Goal: Information Seeking & Learning: Find specific fact

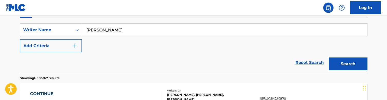
scroll to position [92, 0]
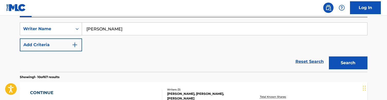
click at [75, 29] on icon "Search Form" at bounding box center [77, 28] width 5 height 5
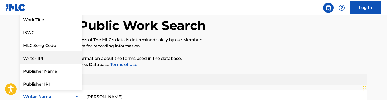
scroll to position [0, 0]
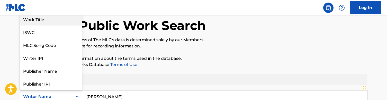
click at [52, 22] on div "Work Title" at bounding box center [51, 19] width 62 height 13
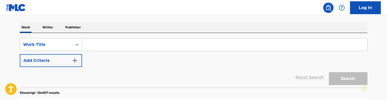
scroll to position [85, 0]
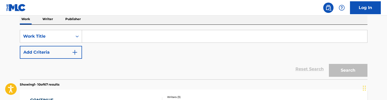
click at [67, 50] on button "Add Criteria" at bounding box center [51, 52] width 62 height 13
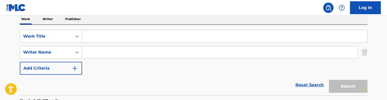
click at [112, 49] on input "Search Form" at bounding box center [220, 52] width 276 height 12
click at [103, 34] on input "Search Form" at bounding box center [224, 36] width 285 height 12
paste input "4 Da Gang (audio)"
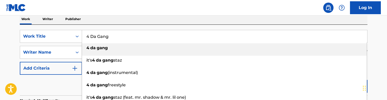
type input "4 Da Gang"
click at [123, 23] on div "Work Writer Publisher" at bounding box center [194, 19] width 348 height 11
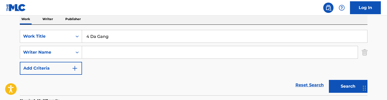
click at [105, 52] on input "Search Form" at bounding box center [220, 52] width 276 height 12
type input "[PERSON_NAME]"
click at [348, 86] on button "Search" at bounding box center [348, 86] width 39 height 13
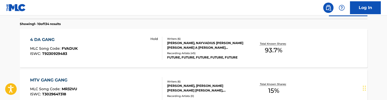
scroll to position [162, 0]
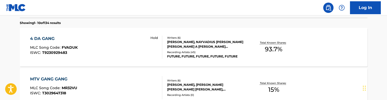
click at [150, 51] on div "Hold" at bounding box center [154, 46] width 16 height 23
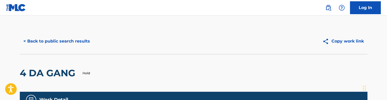
click at [28, 40] on button "< Back to public search results" at bounding box center [57, 41] width 74 height 13
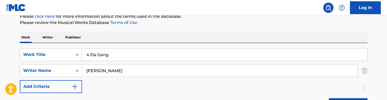
scroll to position [74, 0]
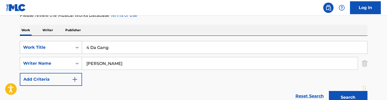
drag, startPoint x: 115, startPoint y: 48, endPoint x: 69, endPoint y: 47, distance: 45.5
click at [69, 47] on div "SearchWithCriteriaa36992a6-281f-42b9-b294-be30c5db0eb9 Work Title 4 Da Gang" at bounding box center [194, 47] width 348 height 13
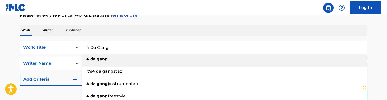
paste input "7even (audio)"
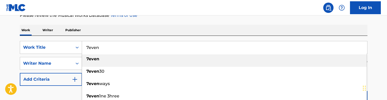
type input "7even"
click at [163, 31] on div "Work Writer Publisher" at bounding box center [194, 30] width 348 height 11
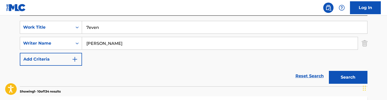
scroll to position [95, 0]
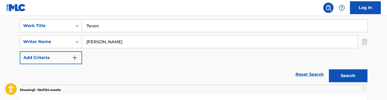
click at [343, 74] on button "Search" at bounding box center [348, 75] width 39 height 13
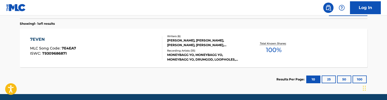
scroll to position [162, 0]
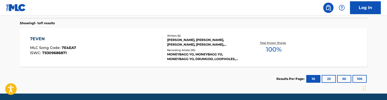
click at [139, 58] on div "7EVEN MLC Song Code : 7E4EA7 ISWC : T9309686871" at bounding box center [96, 47] width 132 height 23
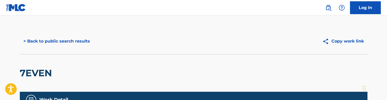
click at [44, 42] on button "< Back to public search results" at bounding box center [57, 41] width 74 height 13
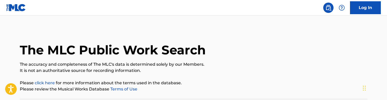
scroll to position [45, 0]
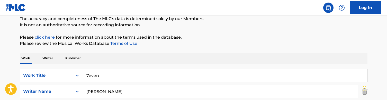
click at [106, 78] on input "7even" at bounding box center [224, 75] width 285 height 12
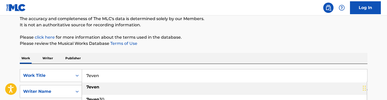
click at [106, 78] on input "7even" at bounding box center [224, 75] width 285 height 12
paste input "90s Love"
type input "90s Love"
click at [140, 51] on div "The MLC Public Work Search The accuracy and completeness of The MLC's data is d…" at bounding box center [194, 95] width 360 height 224
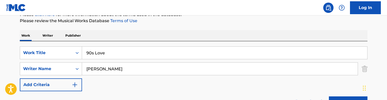
scroll to position [81, 0]
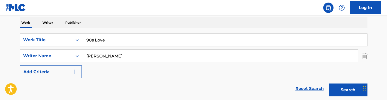
click at [337, 88] on button "Search" at bounding box center [348, 89] width 39 height 13
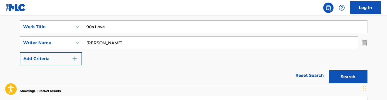
scroll to position [95, 0]
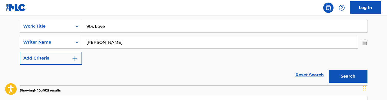
drag, startPoint x: 112, startPoint y: 40, endPoint x: 80, endPoint y: 39, distance: 31.1
click at [80, 39] on div "SearchWithCriteria728904fc-b0df-42d9-a479-22e00c724871 Writer Name [PERSON_NAME]" at bounding box center [194, 42] width 348 height 13
click at [348, 76] on button "Search" at bounding box center [348, 76] width 39 height 13
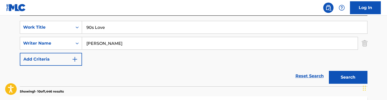
scroll to position [93, 0]
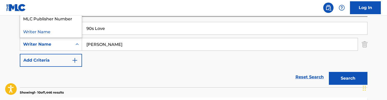
click at [60, 42] on div "Writer Name" at bounding box center [46, 44] width 46 height 6
click at [148, 81] on div "Reset Search Search" at bounding box center [194, 77] width 348 height 21
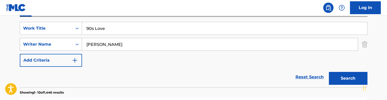
drag, startPoint x: 126, startPoint y: 44, endPoint x: 69, endPoint y: 44, distance: 56.5
click at [69, 44] on div "SearchWithCriteria728904fc-b0df-42d9-a479-22e00c724871 Writer Name [PERSON_NAME]" at bounding box center [194, 44] width 348 height 13
type input "st [PERSON_NAME]"
click at [348, 78] on button "Search" at bounding box center [348, 78] width 39 height 13
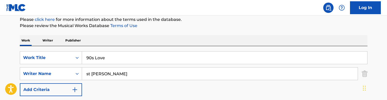
scroll to position [69, 0]
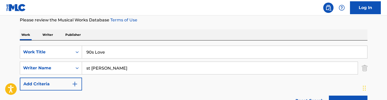
click at [113, 55] on input "90s Love" at bounding box center [224, 52] width 285 height 12
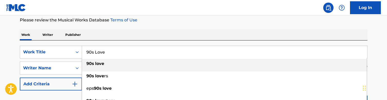
click at [113, 55] on input "90s Love" at bounding box center [224, 52] width 285 height 12
paste input "Ambitions"
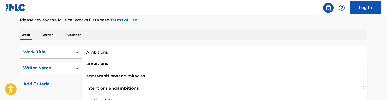
type input "Ambitions"
click at [149, 23] on p "Please review the Musical Works Database Terms of Use" at bounding box center [194, 20] width 348 height 6
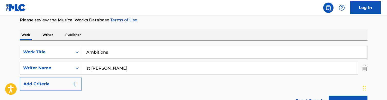
click at [103, 67] on input "st [PERSON_NAME]" at bounding box center [220, 68] width 276 height 12
drag, startPoint x: 113, startPoint y: 67, endPoint x: 86, endPoint y: 67, distance: 27.0
click at [86, 67] on input "st [PERSON_NAME]" at bounding box center [220, 68] width 276 height 12
click at [348, 99] on button "Search" at bounding box center [348, 101] width 39 height 13
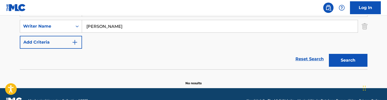
scroll to position [114, 0]
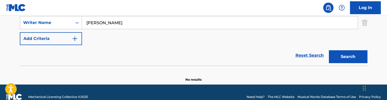
click at [244, 37] on div "SearchWithCriteriaa36992a6-281f-42b9-b294-be30c5db0eb9 Work Title Ambitions Sea…" at bounding box center [194, 22] width 348 height 45
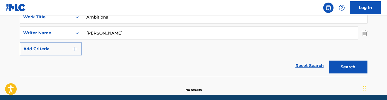
scroll to position [102, 0]
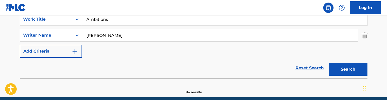
click at [351, 72] on button "Search" at bounding box center [348, 69] width 39 height 13
drag, startPoint x: 126, startPoint y: 33, endPoint x: 71, endPoint y: 32, distance: 55.8
click at [71, 32] on div "SearchWithCriteria728904fc-b0df-42d9-a479-22e00c724871 Writer Name [PERSON_NAME]" at bounding box center [194, 35] width 348 height 13
click at [348, 69] on button "Search" at bounding box center [348, 69] width 39 height 13
drag, startPoint x: 117, startPoint y: 34, endPoint x: 87, endPoint y: 37, distance: 30.7
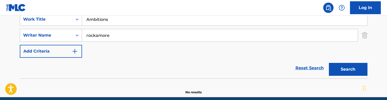
click at [87, 37] on input "rockamore" at bounding box center [220, 35] width 276 height 12
type input "[PERSON_NAME]"
click at [348, 69] on button "Search" at bounding box center [348, 69] width 39 height 13
click at [101, 25] on input "Ambitions" at bounding box center [224, 19] width 285 height 12
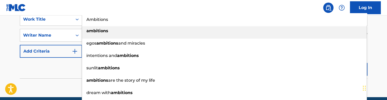
click at [101, 25] on input "Ambitions" at bounding box center [224, 19] width 285 height 12
paste input "Backstreet Shawty (audio)"
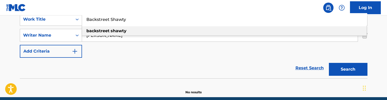
type input "Backstreet Shawty"
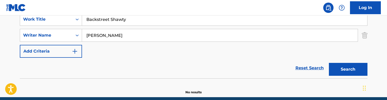
click at [130, 12] on nav "Log In" at bounding box center [193, 7] width 387 height 15
drag, startPoint x: 115, startPoint y: 38, endPoint x: 71, endPoint y: 36, distance: 43.7
click at [71, 36] on div "SearchWithCriteria728904fc-b0df-42d9-a479-22e00c724871 Writer Name [PERSON_NAME]" at bounding box center [194, 35] width 348 height 13
click at [348, 69] on button "Search" at bounding box center [348, 69] width 39 height 13
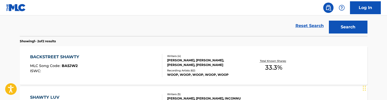
scroll to position [149, 0]
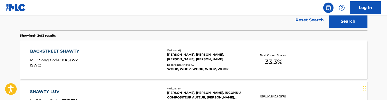
type input "[PERSON_NAME]"
click at [110, 56] on div "BACKSTREET SHAWTY MLC Song Code : BA5JW2 ISWC :" at bounding box center [96, 59] width 132 height 23
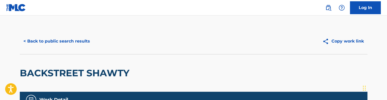
click at [34, 43] on button "< Back to public search results" at bounding box center [57, 41] width 74 height 13
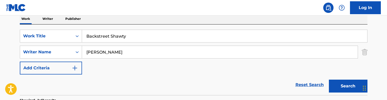
scroll to position [58, 0]
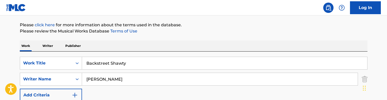
click at [115, 64] on input "Backstreet Shawty" at bounding box center [224, 63] width 285 height 12
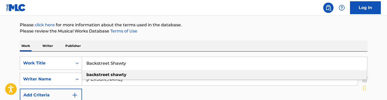
click at [115, 64] on input "Backstreet Shawty" at bounding box center [224, 63] width 285 height 12
paste input "d Girl (audio)"
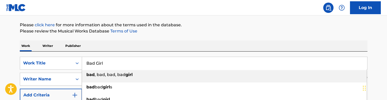
type input "Bad Girl"
click at [161, 43] on div "Work Writer Publisher" at bounding box center [194, 45] width 348 height 11
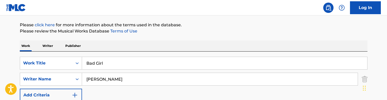
scroll to position [92, 0]
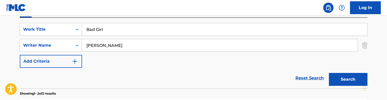
click at [344, 74] on button "Search" at bounding box center [348, 79] width 39 height 13
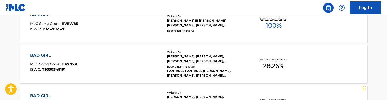
scroll to position [190, 0]
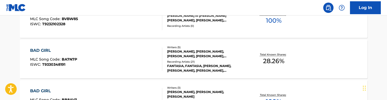
click at [142, 60] on div "BAD GIRL MLC Song Code : BA7N7P ISWC : T9330348191" at bounding box center [96, 58] width 132 height 23
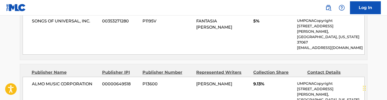
scroll to position [222, 0]
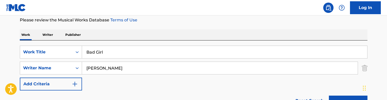
scroll to position [70, 0]
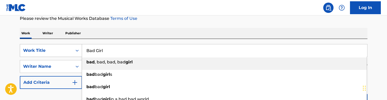
drag, startPoint x: 111, startPoint y: 50, endPoint x: 75, endPoint y: 49, distance: 36.5
click at [75, 49] on div "SearchWithCriteriaa36992a6-281f-42b9-b294-be30c5db0eb9 Work Title Bad Girl bad …" at bounding box center [194, 50] width 348 height 13
paste input "gg Move (audio)"
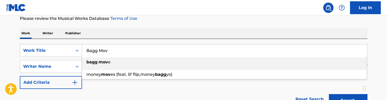
click at [101, 65] on div "bagg mov e" at bounding box center [224, 61] width 285 height 9
type input "bagg move"
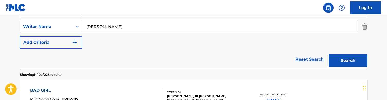
scroll to position [115, 0]
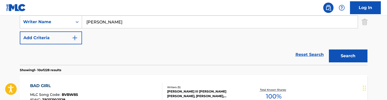
click at [354, 50] on button "Search" at bounding box center [348, 55] width 39 height 13
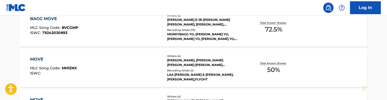
scroll to position [172, 0]
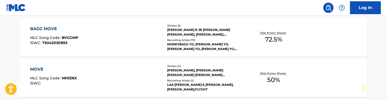
click at [118, 36] on div "BAGG MOVE MLC Song Code : BVCGMP ISWC : T9242030893" at bounding box center [96, 37] width 132 height 23
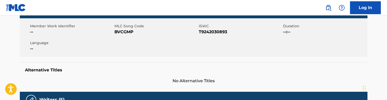
scroll to position [22, 0]
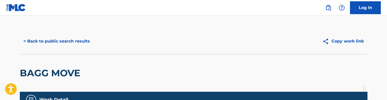
click at [54, 41] on button "< Back to public search results" at bounding box center [57, 41] width 74 height 13
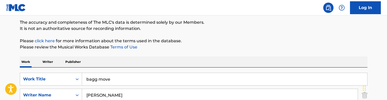
scroll to position [39, 0]
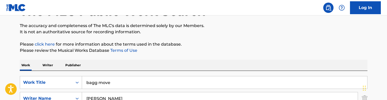
click at [117, 80] on input "bagg move" at bounding box center [224, 82] width 285 height 12
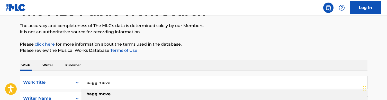
click at [117, 80] on input "bagg move" at bounding box center [224, 82] width 285 height 12
paste input "[DEMOGRAPHIC_DATA] (audio)"
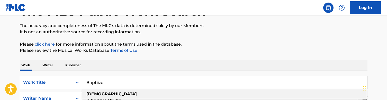
type input "Baptiize"
drag, startPoint x: 128, startPoint y: 81, endPoint x: 159, endPoint y: 61, distance: 36.6
click at [159, 61] on div "Work Writer Publisher" at bounding box center [194, 65] width 348 height 11
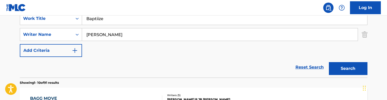
scroll to position [113, 0]
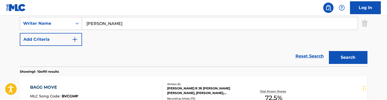
click at [340, 55] on button "Search" at bounding box center [348, 57] width 39 height 13
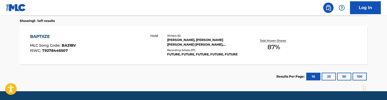
scroll to position [165, 0]
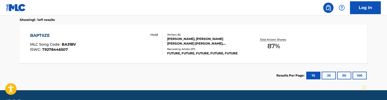
click at [135, 40] on div "BAPTIIZE MLC Song Code : BA31BV ISWC : T9278446507 Hold" at bounding box center [96, 43] width 132 height 23
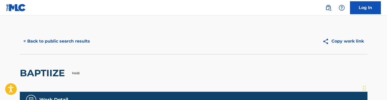
click at [51, 39] on button "< Back to public search results" at bounding box center [57, 41] width 74 height 13
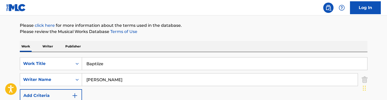
scroll to position [63, 0]
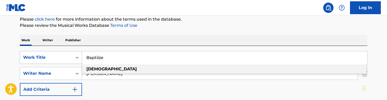
drag, startPoint x: 114, startPoint y: 57, endPoint x: 81, endPoint y: 57, distance: 33.2
click at [81, 57] on div "SearchWithCriteriaa36992a6-281f-42b9-b294-be30c5db0eb9 Work Title Baptiize bapt…" at bounding box center [194, 57] width 348 height 13
paste input "e Min"
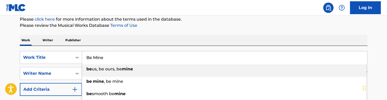
type input "Be Mine"
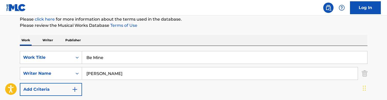
click at [135, 44] on div "Work Writer Publisher" at bounding box center [194, 40] width 348 height 11
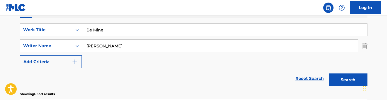
scroll to position [91, 0]
click at [345, 88] on section "Showing 1 - 1 of 1 results" at bounding box center [194, 91] width 348 height 7
click at [346, 84] on button "Search" at bounding box center [348, 79] width 39 height 13
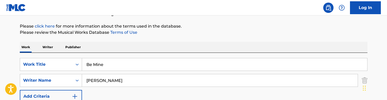
scroll to position [57, 0]
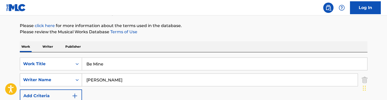
drag, startPoint x: 113, startPoint y: 77, endPoint x: 54, endPoint y: 77, distance: 59.4
click at [54, 77] on div "SearchWithCriteria728904fc-b0df-42d9-a479-22e00c724871 Writer Name [PERSON_NAME]" at bounding box center [194, 79] width 348 height 13
type input "st [PERSON_NAME]"
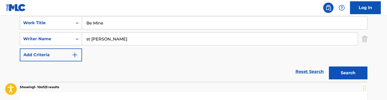
scroll to position [97, 0]
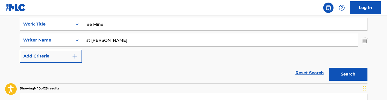
click at [114, 26] on input "Be Mine" at bounding box center [224, 24] width 285 height 12
paste input "lieve Dat (audio)"
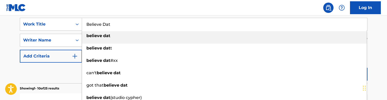
type input "Believe Dat"
click at [114, 8] on nav "Log In" at bounding box center [193, 7] width 387 height 15
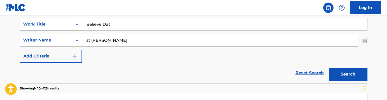
drag, startPoint x: 109, startPoint y: 41, endPoint x: 40, endPoint y: 25, distance: 70.5
click at [40, 25] on div "SearchWithCriteriaa36992a6-281f-42b9-b294-be30c5db0eb9 Work Title Believe Dat S…" at bounding box center [194, 40] width 348 height 45
click at [348, 74] on button "Search" at bounding box center [348, 74] width 39 height 13
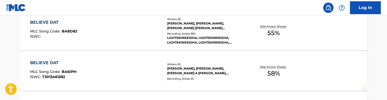
scroll to position [174, 0]
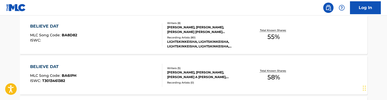
type input "[PERSON_NAME]"
click at [124, 34] on div "BELIEVE DAT MLC Song Code : BA8D82 ISWC :" at bounding box center [96, 34] width 132 height 23
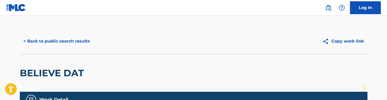
click at [48, 42] on button "< Back to public search results" at bounding box center [57, 41] width 74 height 13
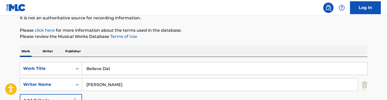
scroll to position [58, 0]
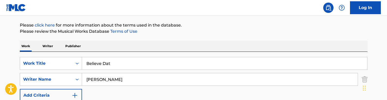
click at [103, 63] on input "Believe Dat" at bounding box center [224, 63] width 285 height 12
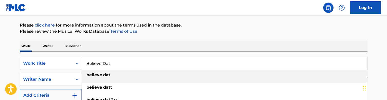
paste input "t Freestyle"
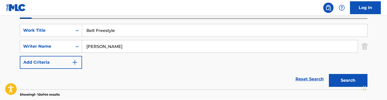
scroll to position [92, 0]
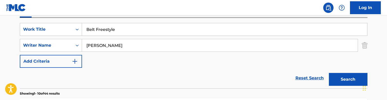
click at [342, 74] on button "Search" at bounding box center [348, 79] width 39 height 13
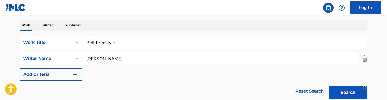
scroll to position [79, 0]
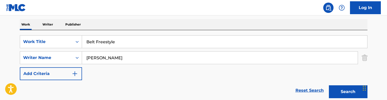
click at [107, 35] on div "SearchWithCriteriaa36992a6-281f-42b9-b294-be30c5db0eb9 Work Title Belt Freestyl…" at bounding box center [194, 65] width 348 height 70
click at [107, 38] on input "Belt Freestyle" at bounding box center [224, 41] width 285 height 12
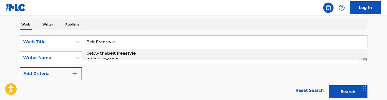
click at [107, 38] on input "Belt Freestyle" at bounding box center [224, 41] width 285 height 12
paste input "ig Worm (audio)"
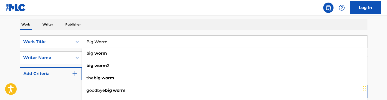
type input "Big Worm"
click at [137, 20] on div "Work Writer Publisher" at bounding box center [194, 24] width 348 height 11
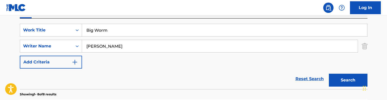
scroll to position [92, 0]
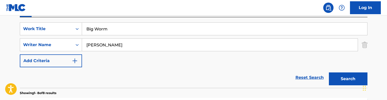
click at [347, 85] on div "Search" at bounding box center [346, 77] width 41 height 21
click at [347, 80] on button "Search" at bounding box center [348, 78] width 39 height 13
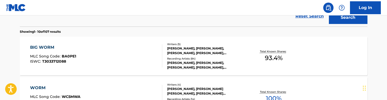
scroll to position [153, 0]
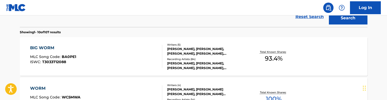
click at [131, 52] on div "BIG WORM MLC Song Code : BA0PE1 ISWC : T3033712088" at bounding box center [96, 56] width 132 height 23
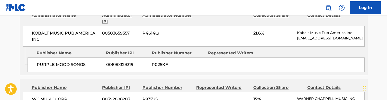
scroll to position [279, 0]
click at [193, 34] on div "KOBALT MUSIC PUB AMERICA INC 00503659557 P4614Q 21.6% Kobalt Music Pub America …" at bounding box center [194, 36] width 342 height 21
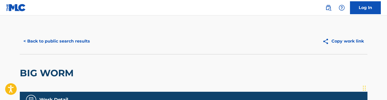
scroll to position [0, 0]
click at [38, 41] on button "< Back to public search results" at bounding box center [57, 41] width 74 height 13
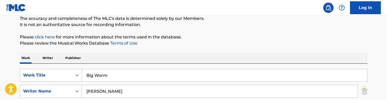
scroll to position [69, 0]
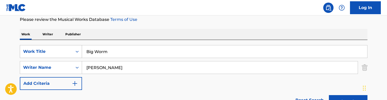
drag, startPoint x: 111, startPoint y: 53, endPoint x: 69, endPoint y: 52, distance: 41.9
click at [69, 52] on div "SearchWithCriteriaa36992a6-281f-42b9-b294-be30c5db0eb9 Work Title Big Worm" at bounding box center [194, 51] width 348 height 13
paste input "ody Rock"
type input "Body Rock"
click at [143, 34] on div "Work Writer Publisher" at bounding box center [194, 34] width 348 height 11
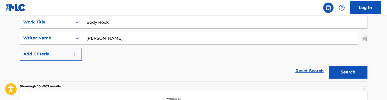
scroll to position [107, 0]
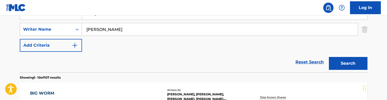
click at [356, 63] on button "Search" at bounding box center [348, 63] width 39 height 13
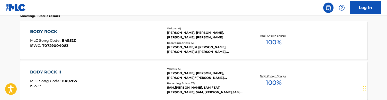
scroll to position [164, 0]
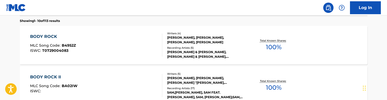
click at [118, 41] on div "BODY ROCK MLC Song Code : B4952Z ISWC : T0729004083" at bounding box center [96, 44] width 132 height 23
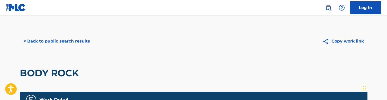
scroll to position [-3, 0]
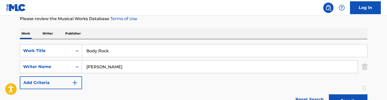
scroll to position [70, 0]
click at [106, 46] on input "Body Rock" at bounding box center [224, 51] width 285 height 12
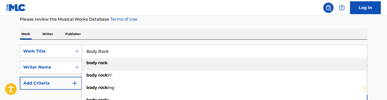
paste input "read Winner"
type input "Bread Winner"
click at [146, 29] on div "Work Writer Publisher" at bounding box center [194, 34] width 348 height 11
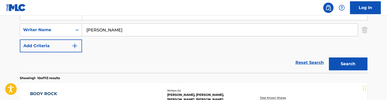
scroll to position [111, 0]
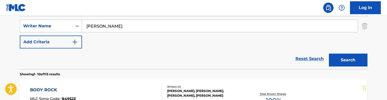
click at [345, 58] on button "Search" at bounding box center [348, 59] width 39 height 13
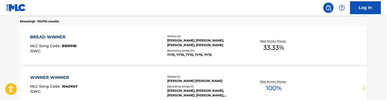
scroll to position [168, 0]
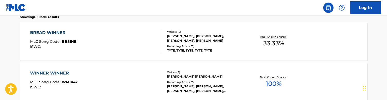
click at [133, 51] on div "BREAD WINNER MLC Song Code : BB81HB ISWC :" at bounding box center [96, 41] width 132 height 23
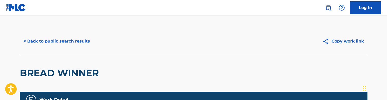
click at [39, 39] on button "< Back to public search results" at bounding box center [57, 41] width 74 height 13
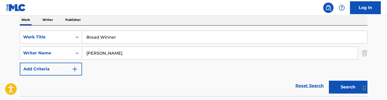
scroll to position [85, 0]
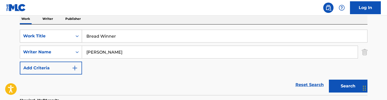
drag, startPoint x: 129, startPoint y: 38, endPoint x: 81, endPoint y: 35, distance: 47.6
click at [81, 35] on div "SearchWithCriteriaa36992a6-281f-42b9-b294-be30c5db0eb9 Work Title Bread Winner" at bounding box center [194, 36] width 348 height 13
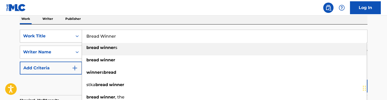
paste input "ucking"
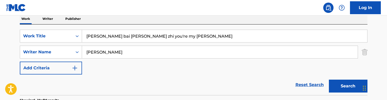
click at [145, 33] on input "[PERSON_NAME] bai [PERSON_NAME] zhi you're my [PERSON_NAME]" at bounding box center [224, 36] width 285 height 12
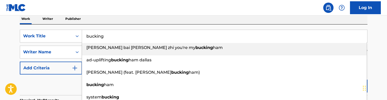
type input "bucking"
click at [178, 18] on div "Work Writer Publisher" at bounding box center [194, 18] width 348 height 11
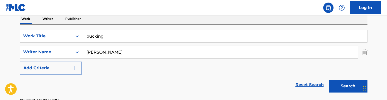
click at [340, 85] on button "Search" at bounding box center [348, 85] width 39 height 13
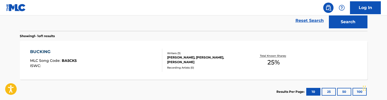
scroll to position [151, 0]
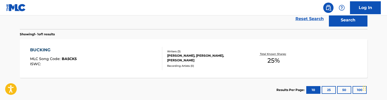
click at [127, 51] on div "BUCKING MLC Song Code : BA5CK5 ISWC :" at bounding box center [96, 58] width 132 height 23
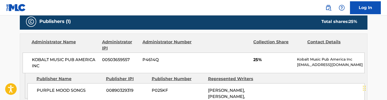
scroll to position [259, 0]
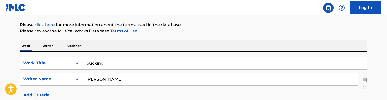
scroll to position [60, 0]
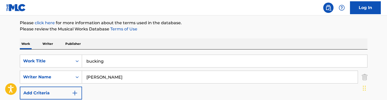
click at [106, 61] on input "bucking" at bounding box center [224, 61] width 285 height 12
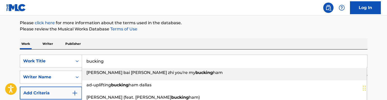
click at [106, 61] on input "bucking" at bounding box center [224, 61] width 285 height 12
paste input "Buy Back the Block (audio)"
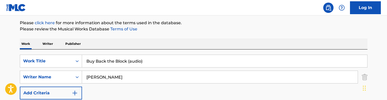
drag, startPoint x: 151, startPoint y: 61, endPoint x: 128, endPoint y: 61, distance: 23.1
click at [128, 61] on input "Buy Back the Block (audio)" at bounding box center [224, 61] width 285 height 12
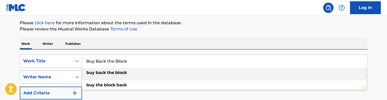
type input "buy back the block"
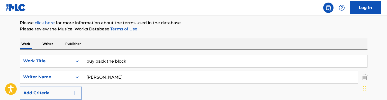
click at [147, 31] on p "Please review the Musical Works Database Terms of Use" at bounding box center [194, 29] width 348 height 6
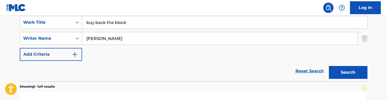
scroll to position [102, 0]
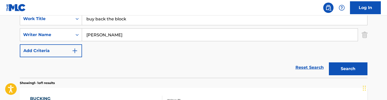
click at [343, 67] on button "Search" at bounding box center [348, 68] width 39 height 13
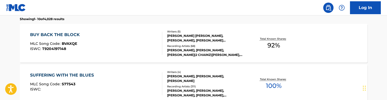
scroll to position [173, 0]
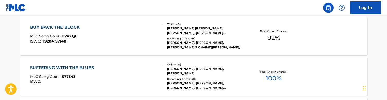
click at [133, 39] on div "BUY BACK THE BLOCK MLC Song Code : BVAXQE ISWC : T9204197148" at bounding box center [96, 35] width 132 height 23
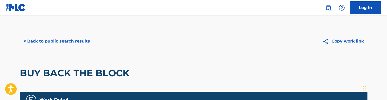
click at [38, 36] on button "< Back to public search results" at bounding box center [57, 41] width 74 height 13
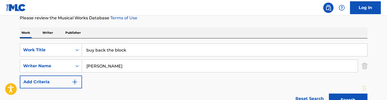
scroll to position [56, 0]
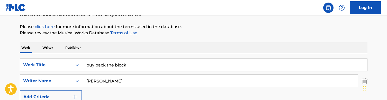
click at [115, 62] on input "buy back the block" at bounding box center [224, 65] width 285 height 12
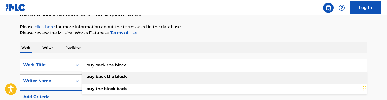
click at [115, 62] on input "buy back the block" at bounding box center [224, 65] width 285 height 12
paste input "Can’t Be"
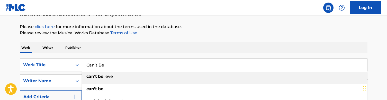
type input "Can’t Be"
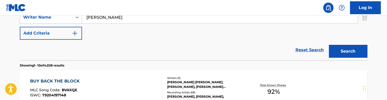
scroll to position [130, 0]
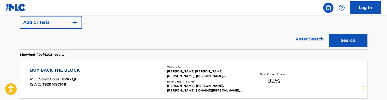
click at [358, 42] on button "Search" at bounding box center [348, 40] width 39 height 13
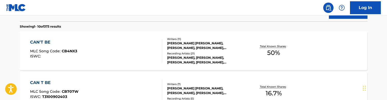
scroll to position [160, 0]
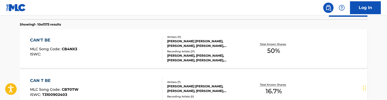
click at [127, 40] on div "CAN'T BE MLC Song Code : CB4NX3 ISWC :" at bounding box center [96, 48] width 132 height 23
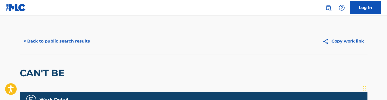
click at [35, 38] on button "< Back to public search results" at bounding box center [57, 41] width 74 height 13
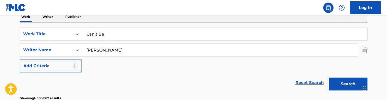
scroll to position [73, 0]
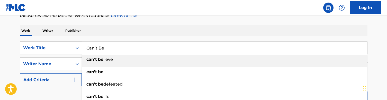
drag, startPoint x: 109, startPoint y: 48, endPoint x: 60, endPoint y: 45, distance: 49.2
click at [60, 45] on div "SearchWithCriteriaa36992a6-281f-42b9-b294-be30c5db0eb9 Work Title Can’t Be can’…" at bounding box center [194, 47] width 348 height 13
paste input "[PERSON_NAME] Streets"
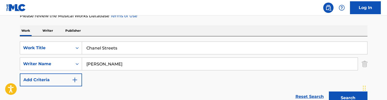
click at [156, 34] on div "Work Writer Publisher" at bounding box center [194, 30] width 348 height 11
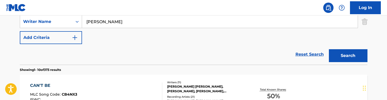
scroll to position [117, 0]
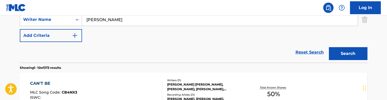
click at [346, 59] on button "Search" at bounding box center [348, 53] width 39 height 13
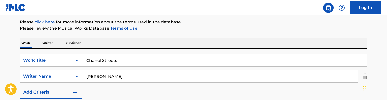
scroll to position [66, 0]
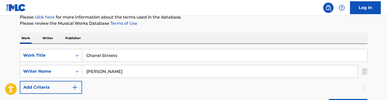
drag, startPoint x: 124, startPoint y: 54, endPoint x: 105, endPoint y: 54, distance: 18.5
click at [105, 54] on input "Chanel Streets" at bounding box center [224, 55] width 285 height 12
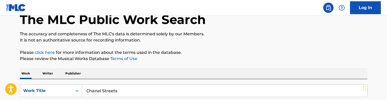
scroll to position [29, 0]
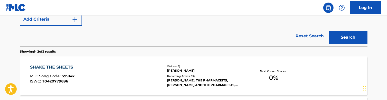
scroll to position [134, 0]
click at [346, 37] on button "Search" at bounding box center [348, 37] width 39 height 13
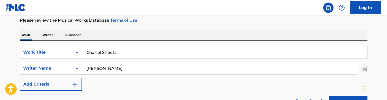
scroll to position [62, 0]
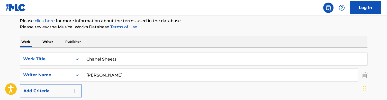
click at [108, 58] on input "Chanel Sheets" at bounding box center [224, 59] width 285 height 12
paste input "old Shoulder (audio)"
drag, startPoint x: 139, startPoint y: 55, endPoint x: 120, endPoint y: 57, distance: 19.1
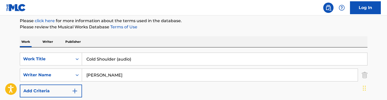
click at [120, 57] on input "Cold Shoulder (audio)" at bounding box center [224, 59] width 285 height 12
click at [141, 62] on input "Cold Shoulder (audio)" at bounding box center [224, 59] width 285 height 12
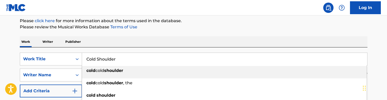
type input "Cold Shoulder"
click at [145, 28] on p "Please review the Musical Works Database Terms of Use" at bounding box center [194, 27] width 348 height 6
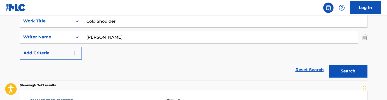
scroll to position [120, 0]
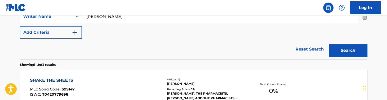
click at [342, 50] on button "Search" at bounding box center [348, 50] width 39 height 13
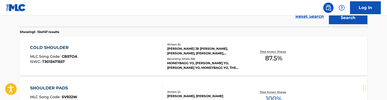
scroll to position [159, 0]
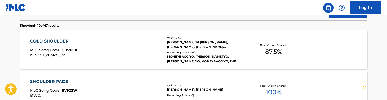
click at [125, 50] on div "COLD SHOULDER MLC Song Code : CB57OA ISWC : T3013471557" at bounding box center [96, 49] width 132 height 23
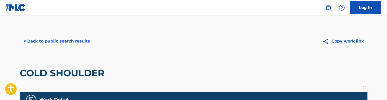
click at [67, 37] on button "< Back to public search results" at bounding box center [57, 41] width 74 height 13
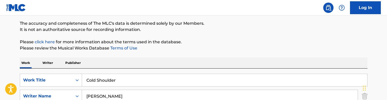
scroll to position [47, 0]
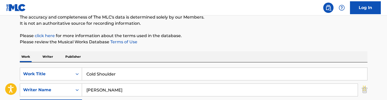
drag, startPoint x: 125, startPoint y: 69, endPoint x: 196, endPoint y: 90, distance: 73.6
click at [196, 90] on div "SearchWithCriteriaa36992a6-281f-42b9-b294-be30c5db0eb9 Work Title Cold Shoulder…" at bounding box center [194, 89] width 348 height 45
type input "counting time"
click at [232, 43] on p "Please review the Musical Works Database Terms of Use" at bounding box center [194, 42] width 348 height 6
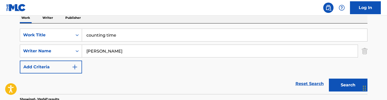
scroll to position [94, 0]
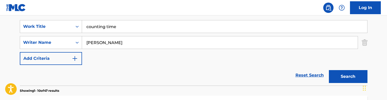
click at [351, 78] on button "Search" at bounding box center [348, 76] width 39 height 13
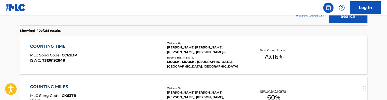
scroll to position [154, 0]
click at [136, 61] on div "COUNTING TIME MLC Song Code : CC62DP ISWC : T3136192848" at bounding box center [96, 54] width 132 height 23
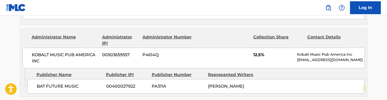
scroll to position [474, 0]
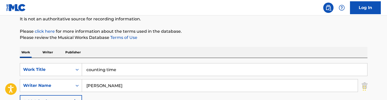
scroll to position [49, 0]
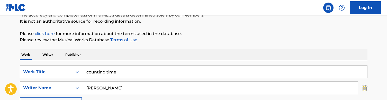
click at [114, 69] on input "counting time" at bounding box center [224, 72] width 285 height 12
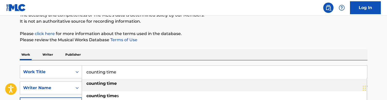
paste input "CuT me oFF (audio)"
type input "cut me off"
click at [172, 31] on p "Please click here for more information about the terms used in the database." at bounding box center [194, 34] width 348 height 6
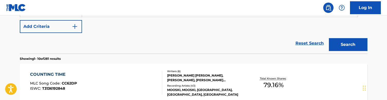
scroll to position [135, 0]
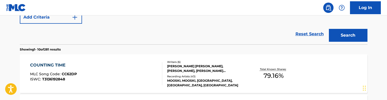
click at [351, 34] on button "Search" at bounding box center [348, 35] width 39 height 13
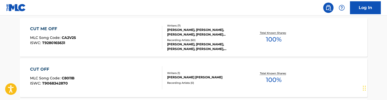
scroll to position [172, 0]
click at [134, 39] on div "CUT ME OFF MLC Song Code : CA2V25 ISWC : T9280165631" at bounding box center [96, 36] width 132 height 23
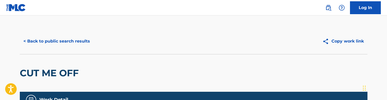
click at [53, 42] on button "< Back to public search results" at bounding box center [57, 41] width 74 height 13
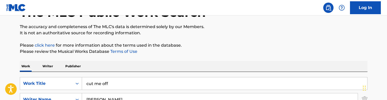
scroll to position [37, 0]
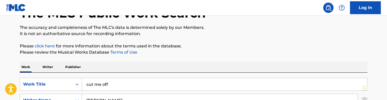
click at [111, 83] on input "cut me off" at bounding box center [224, 84] width 285 height 12
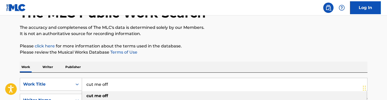
paste input "Cut The Heat On"
type input "Cut The Heat On"
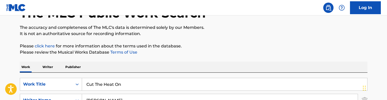
click at [136, 46] on p "Please click here for more information about the terms used in the database." at bounding box center [194, 46] width 348 height 6
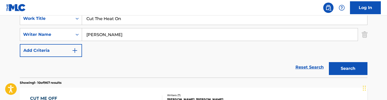
scroll to position [113, 0]
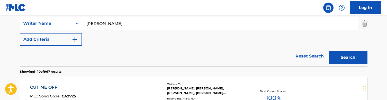
click at [337, 53] on button "Search" at bounding box center [348, 57] width 39 height 13
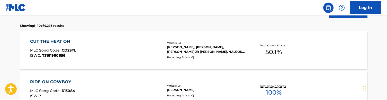
scroll to position [167, 0]
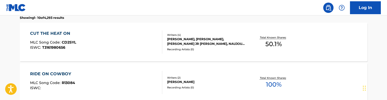
click at [146, 37] on div "CUT THE HEAT ON MLC Song Code : CD2SYL ISWC : T3161980656" at bounding box center [96, 41] width 132 height 23
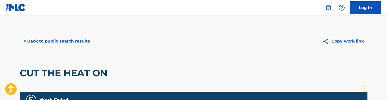
click at [42, 41] on button "< Back to public search results" at bounding box center [57, 41] width 74 height 13
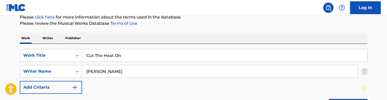
scroll to position [67, 0]
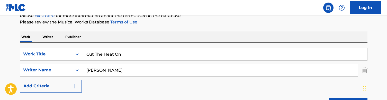
click at [115, 51] on input "Cut The Heat On" at bounding box center [224, 54] width 285 height 12
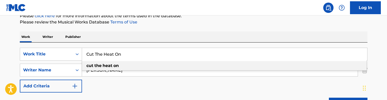
click at [115, 51] on input "Cut The Heat On" at bounding box center [224, 54] width 285 height 12
paste input "Dam"
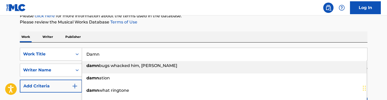
type input "Damn"
click at [148, 35] on div "Work Writer Publisher" at bounding box center [194, 36] width 348 height 11
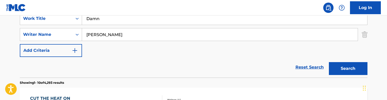
scroll to position [109, 0]
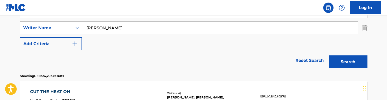
click at [354, 58] on button "Search" at bounding box center [348, 61] width 39 height 13
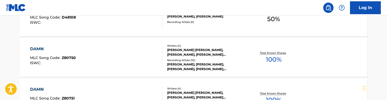
scroll to position [192, 0]
click at [143, 56] on div "DAMN MLC Song Code : Z80750 ISWC :" at bounding box center [96, 56] width 132 height 23
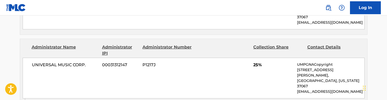
scroll to position [626, 0]
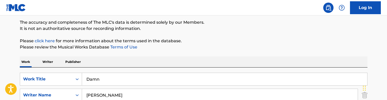
scroll to position [43, 0]
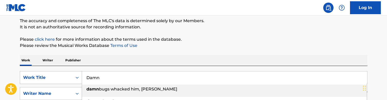
drag, startPoint x: 105, startPoint y: 76, endPoint x: 71, endPoint y: 76, distance: 34.4
click at [71, 76] on div "SearchWithCriteriaa36992a6-281f-42b9-b294-be30c5db0eb9 Work Title Damn damn bug…" at bounding box center [194, 77] width 348 height 13
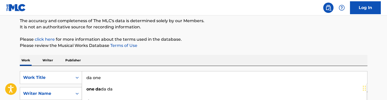
type input "da one"
click at [161, 70] on div "SearchWithCriteriaa36992a6-281f-42b9-b294-be30c5db0eb9 Work Title da one one da…" at bounding box center [194, 101] width 348 height 70
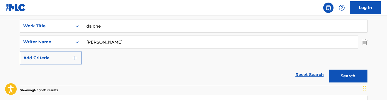
scroll to position [110, 0]
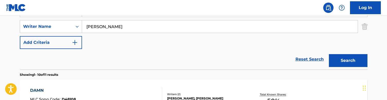
click at [347, 64] on button "Search" at bounding box center [348, 60] width 39 height 13
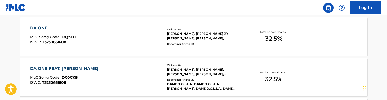
scroll to position [185, 0]
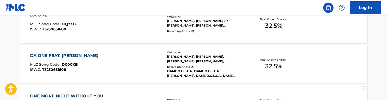
click at [130, 74] on div "DA ONE FEAT. [PERSON_NAME] MLC Song Code : DC0CKB ISWC : T3230651608" at bounding box center [96, 63] width 132 height 23
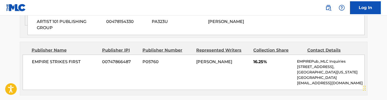
scroll to position [344, 0]
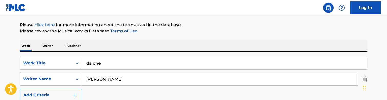
scroll to position [67, 0]
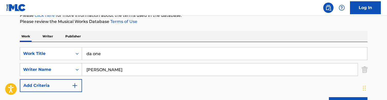
click at [109, 54] on input "da one" at bounding box center [224, 53] width 285 height 12
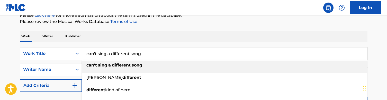
drag, startPoint x: 154, startPoint y: 54, endPoint x: 58, endPoint y: 45, distance: 96.1
click at [58, 45] on div "SearchWithCriteriaa36992a6-281f-42b9-b294-be30c5db0eb9 Work Title can't sing a …" at bounding box center [194, 77] width 348 height 70
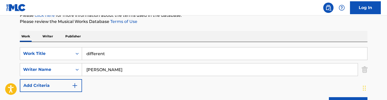
click at [121, 37] on div "Work Writer Publisher" at bounding box center [194, 36] width 348 height 11
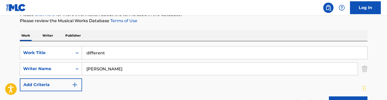
scroll to position [107, 0]
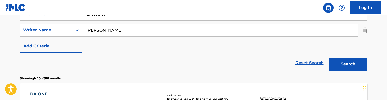
click at [343, 62] on button "Search" at bounding box center [348, 64] width 39 height 13
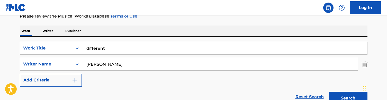
scroll to position [79, 0]
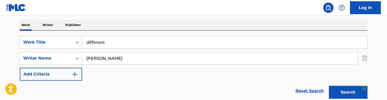
click at [113, 42] on input "different" at bounding box center [224, 42] width 285 height 12
drag, startPoint x: 113, startPoint y: 42, endPoint x: 56, endPoint y: 41, distance: 57.6
click at [56, 41] on div "SearchWithCriteriaa36992a6-281f-42b9-b294-be30c5db0eb9 Work Title different" at bounding box center [194, 42] width 348 height 13
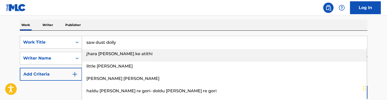
drag, startPoint x: 127, startPoint y: 41, endPoint x: 23, endPoint y: 41, distance: 104.4
click at [23, 41] on div "SearchWithCriteriaa36992a6-281f-42b9-b294-be30c5db0eb9 Work Title saw dust [PER…" at bounding box center [194, 42] width 348 height 13
type input "o"
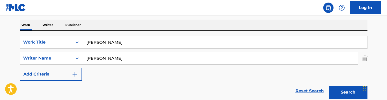
click at [344, 92] on button "Search" at bounding box center [348, 92] width 39 height 13
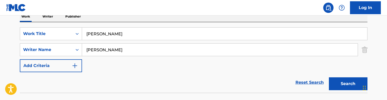
scroll to position [85, 0]
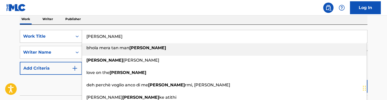
drag, startPoint x: 108, startPoint y: 37, endPoint x: 67, endPoint y: 35, distance: 41.2
click at [67, 35] on div "SearchWithCriteriaa36992a6-281f-42b9-b294-be30c5db0eb9 Work Title [PERSON_NAME]…" at bounding box center [194, 36] width 348 height 13
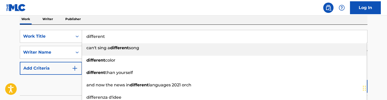
type input "different"
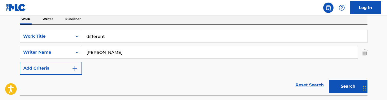
click at [126, 6] on nav "Log In" at bounding box center [193, 7] width 387 height 15
drag, startPoint x: 115, startPoint y: 54, endPoint x: 57, endPoint y: 49, distance: 58.6
click at [57, 49] on div "SearchWithCriteria728904fc-b0df-42d9-a479-22e00c724871 Writer Name [PERSON_NAME]" at bounding box center [194, 52] width 348 height 13
type input "raven"
click at [348, 86] on button "Search" at bounding box center [348, 86] width 39 height 13
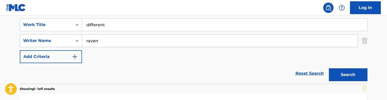
scroll to position [96, 0]
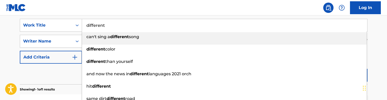
drag, startPoint x: 113, startPoint y: 23, endPoint x: 82, endPoint y: 23, distance: 31.6
click at [82, 23] on input "different" at bounding box center [224, 25] width 285 height 12
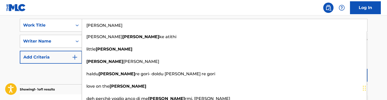
type input "[PERSON_NAME]"
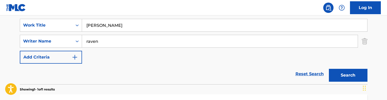
click at [108, 14] on nav "Log In" at bounding box center [193, 7] width 387 height 15
drag, startPoint x: 115, startPoint y: 44, endPoint x: 74, endPoint y: 42, distance: 41.4
click at [74, 42] on div "SearchWithCriteria728904fc-b0df-42d9-a479-22e00c724871 Writer Name [PERSON_NAME]" at bounding box center [194, 41] width 348 height 13
click at [348, 75] on button "Search" at bounding box center [348, 75] width 39 height 13
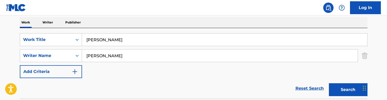
scroll to position [78, 0]
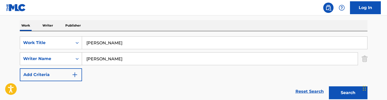
drag, startPoint x: 114, startPoint y: 61, endPoint x: 80, endPoint y: 61, distance: 33.9
click at [80, 61] on div "SearchWithCriteria728904fc-b0df-42d9-a479-22e00c724871 Writer Name [PERSON_NAME]" at bounding box center [194, 58] width 348 height 13
type input "st [PERSON_NAME]"
click at [348, 93] on button "Search" at bounding box center [348, 92] width 39 height 13
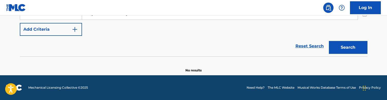
scroll to position [81, 0]
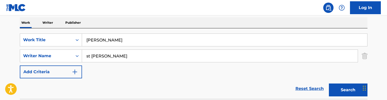
click at [110, 42] on input "[PERSON_NAME]" at bounding box center [224, 40] width 285 height 12
drag, startPoint x: 110, startPoint y: 42, endPoint x: 66, endPoint y: 40, distance: 44.0
click at [66, 40] on div "SearchWithCriteriaa36992a6-281f-42b9-b294-be30c5db0eb9 Work Title [PERSON_NAME]" at bounding box center [194, 39] width 348 height 13
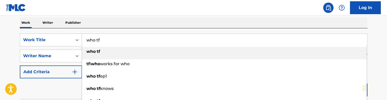
type input "who tf"
click at [119, 21] on div "Work Writer Publisher" at bounding box center [194, 22] width 348 height 11
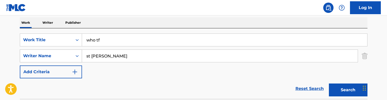
drag, startPoint x: 113, startPoint y: 56, endPoint x: 61, endPoint y: 56, distance: 51.7
click at [61, 56] on div "SearchWithCriteria728904fc-b0df-42d9-a479-22e00c724871 Writer Name [PERSON_NAME]" at bounding box center [194, 55] width 348 height 13
click at [348, 90] on button "Search" at bounding box center [348, 89] width 39 height 13
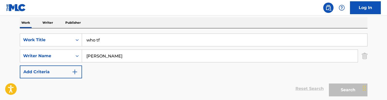
type input "[PERSON_NAME]"
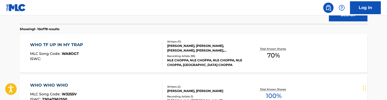
scroll to position [154, 0]
